Goal: Navigation & Orientation: Find specific page/section

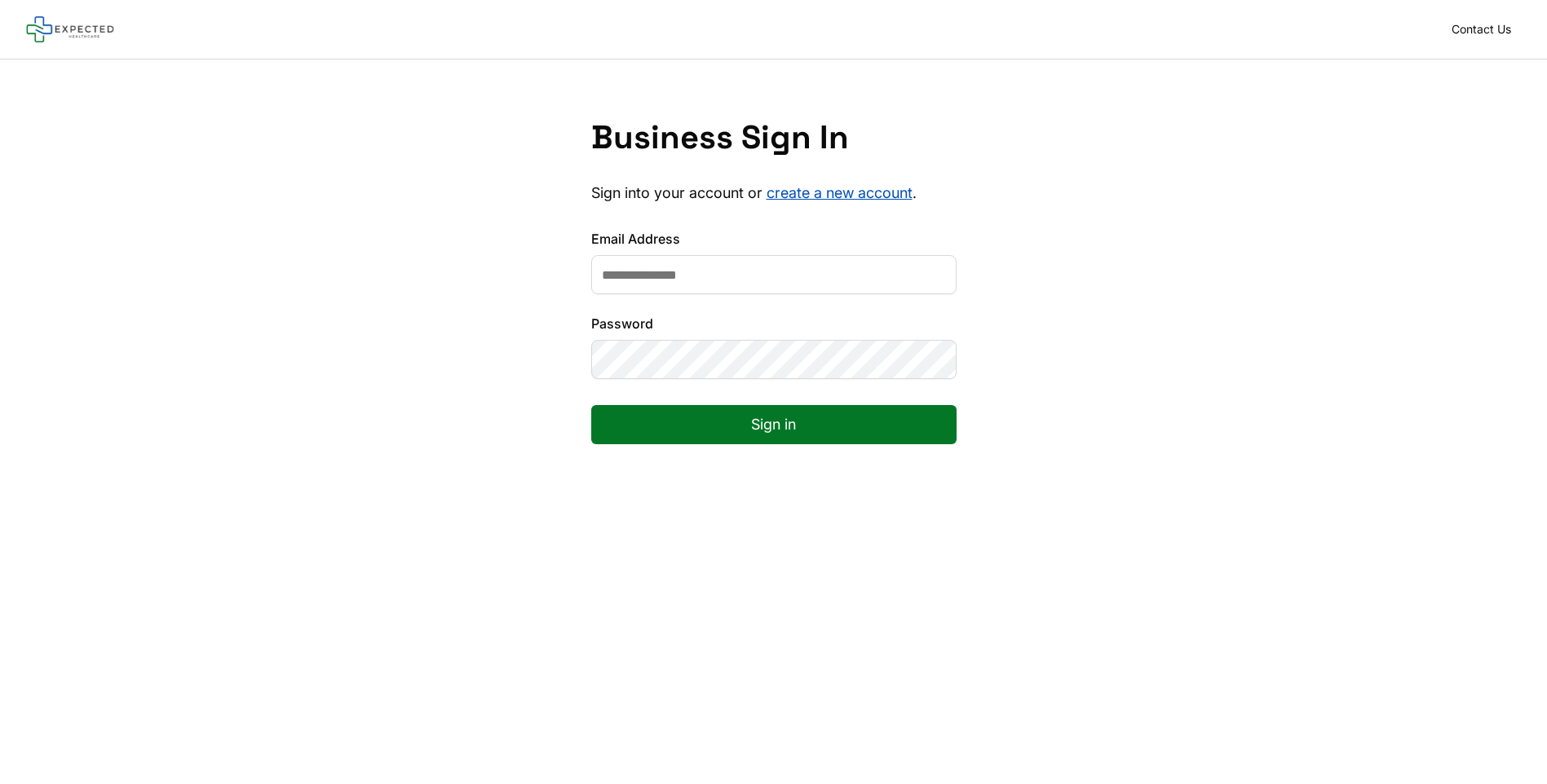
click at [695, 275] on input "Email Address" at bounding box center [774, 275] width 366 height 39
type input "**********"
click at [740, 422] on button "Sign in" at bounding box center [774, 424] width 366 height 39
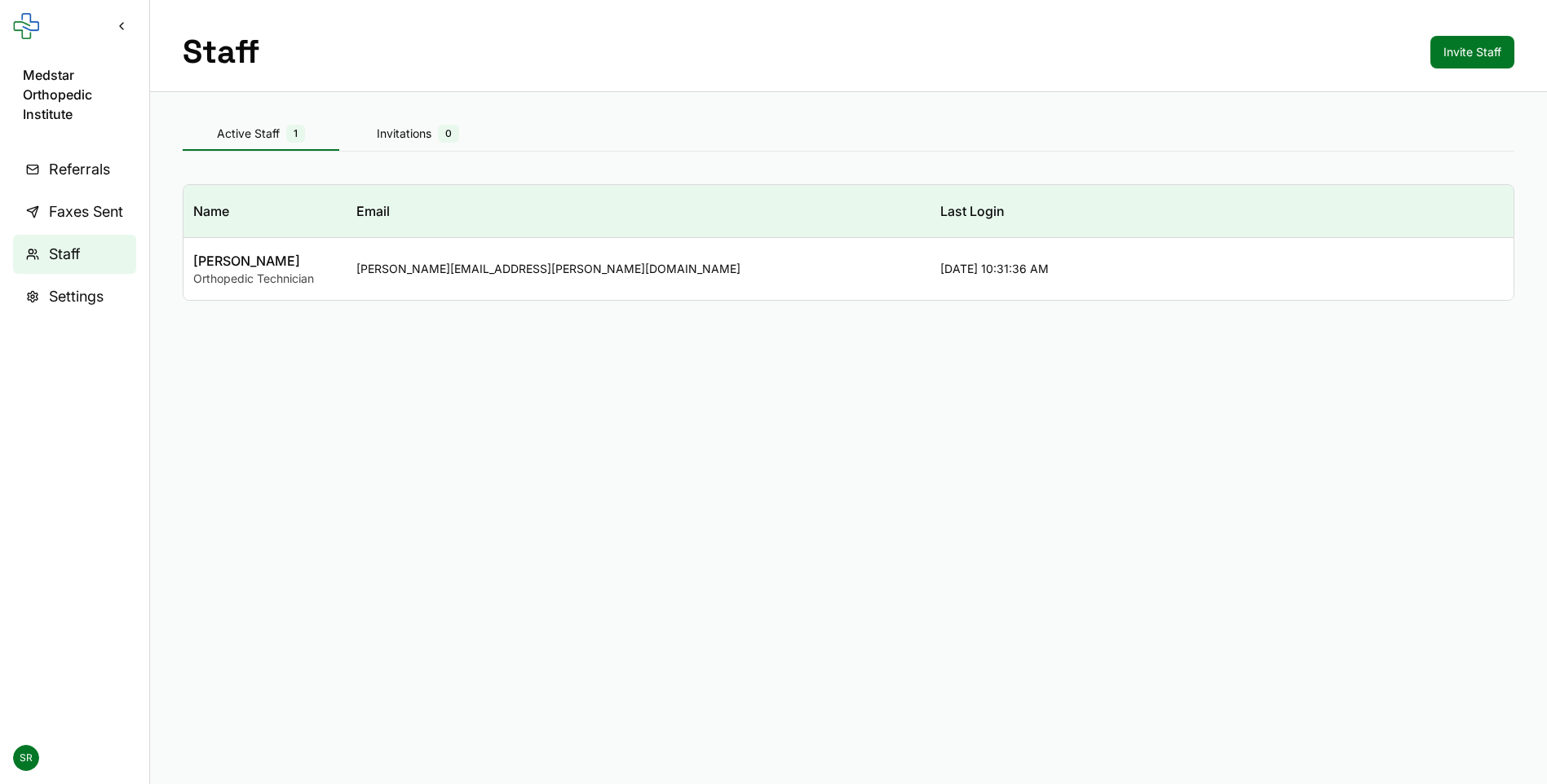
click at [51, 79] on span "Medstar Orthopedic Institute" at bounding box center [74, 94] width 103 height 59
